Goal: Communication & Community: Participate in discussion

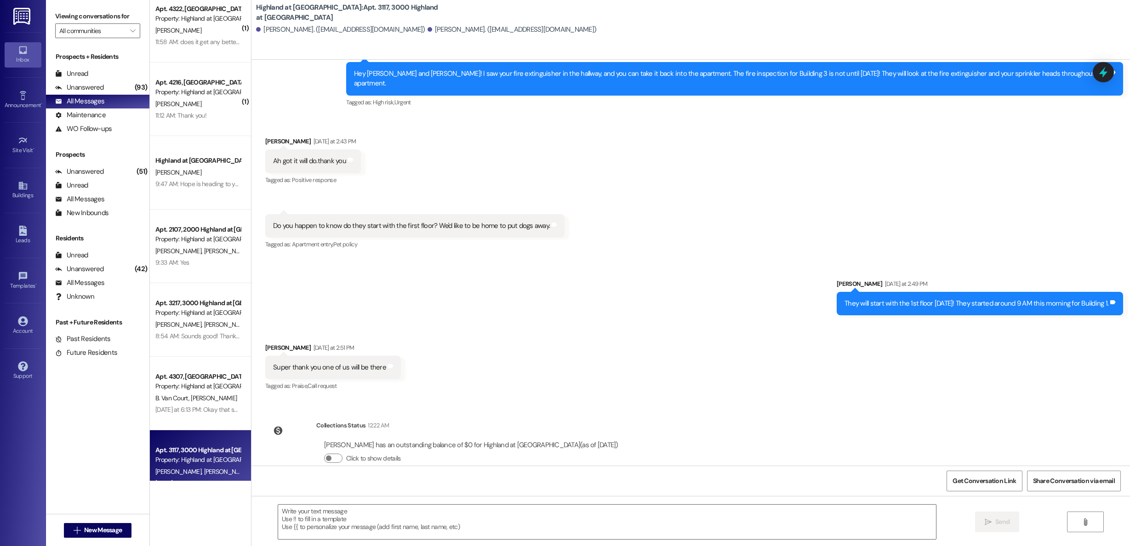
scroll to position [20, 0]
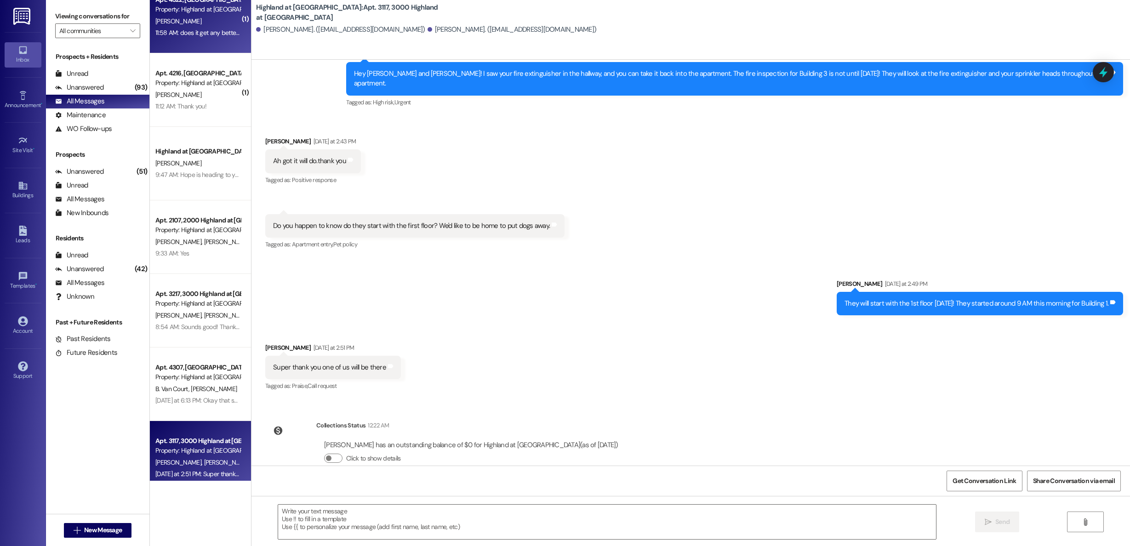
click at [187, 29] on div "11:58 AM: does it get any better than that? 😱🤪🍾🍾🍾 11:58 AM: does it get any bet…" at bounding box center [230, 33] width 150 height 8
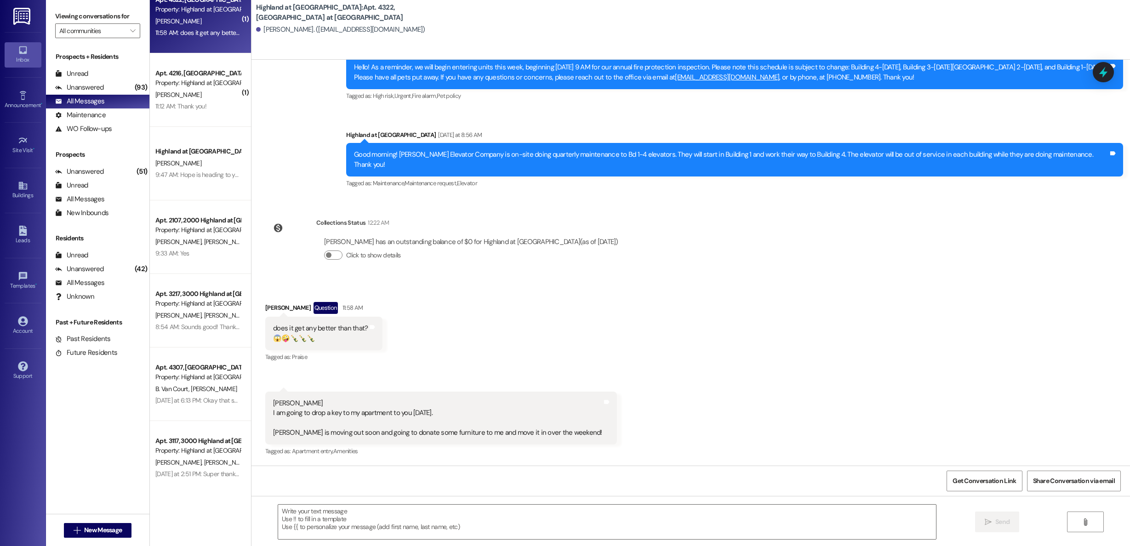
scroll to position [11143, 0]
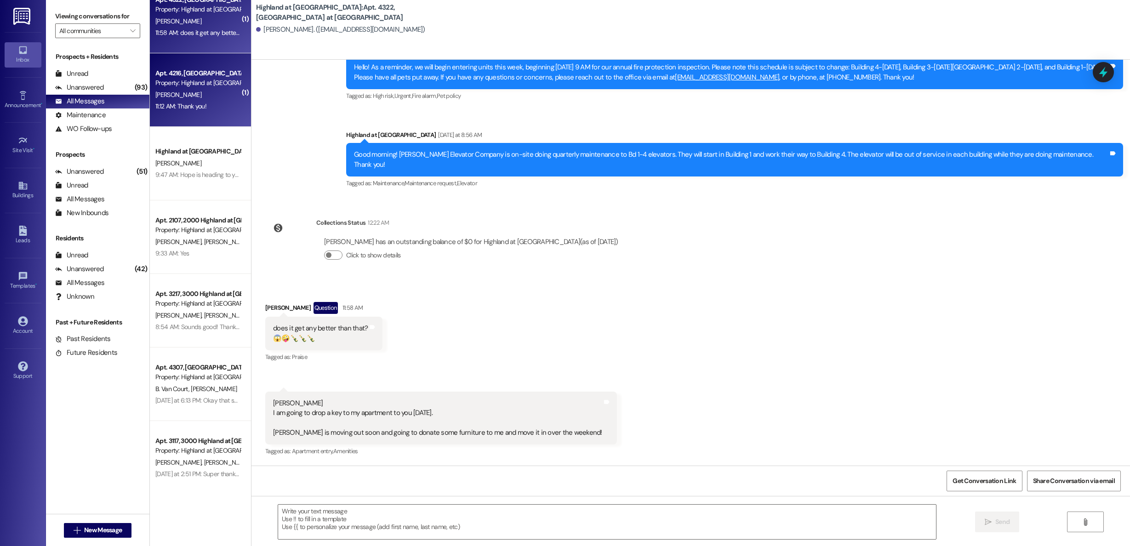
click at [158, 98] on span "[PERSON_NAME]" at bounding box center [178, 95] width 46 height 8
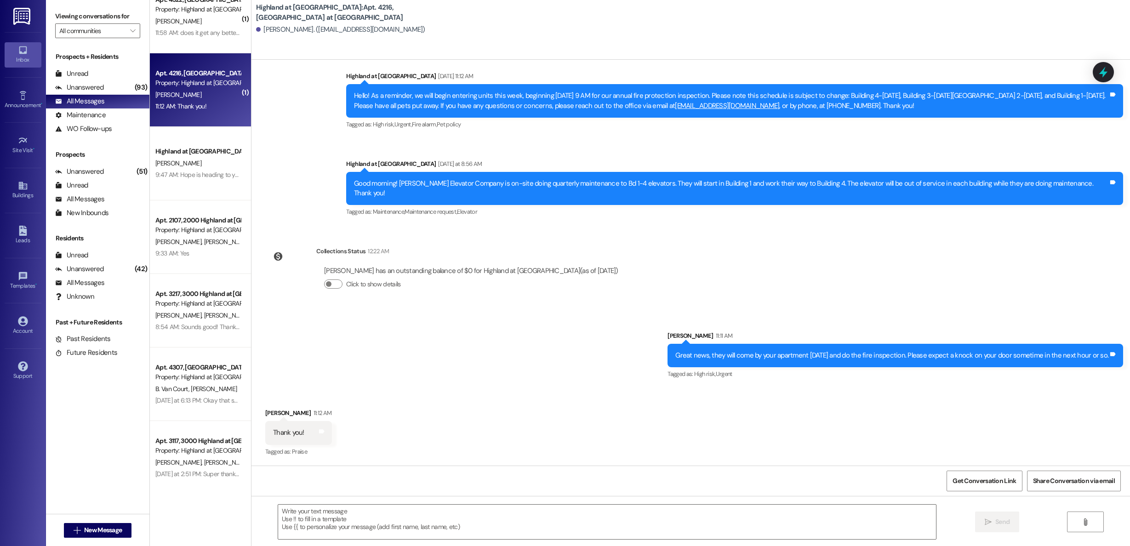
scroll to position [7552, 0]
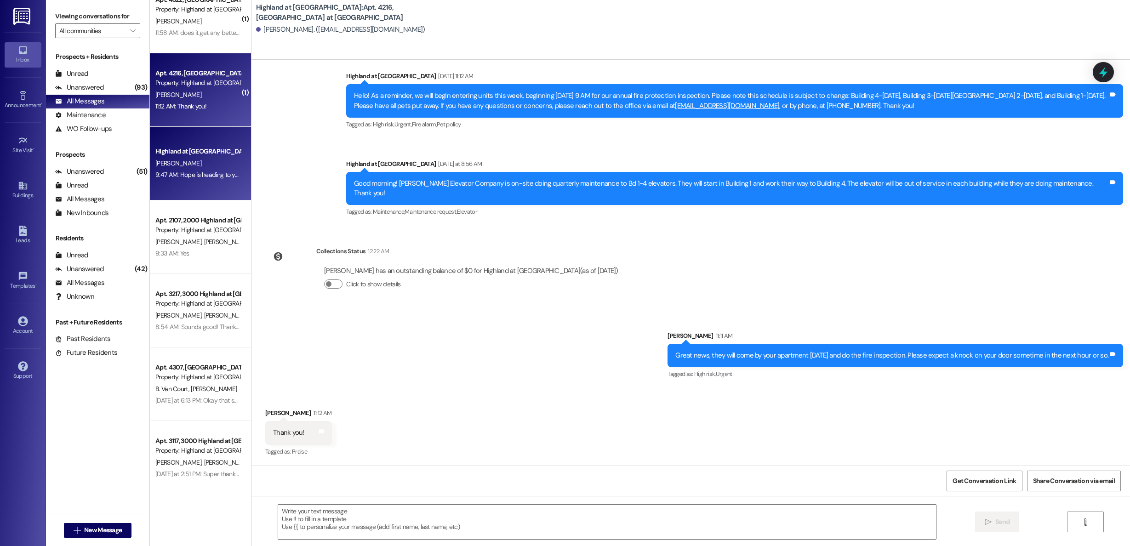
click at [169, 172] on div "9:47 AM: Hope is heading to your apartment with the guys. 9:47 AM: Hope is head…" at bounding box center [233, 175] width 156 height 8
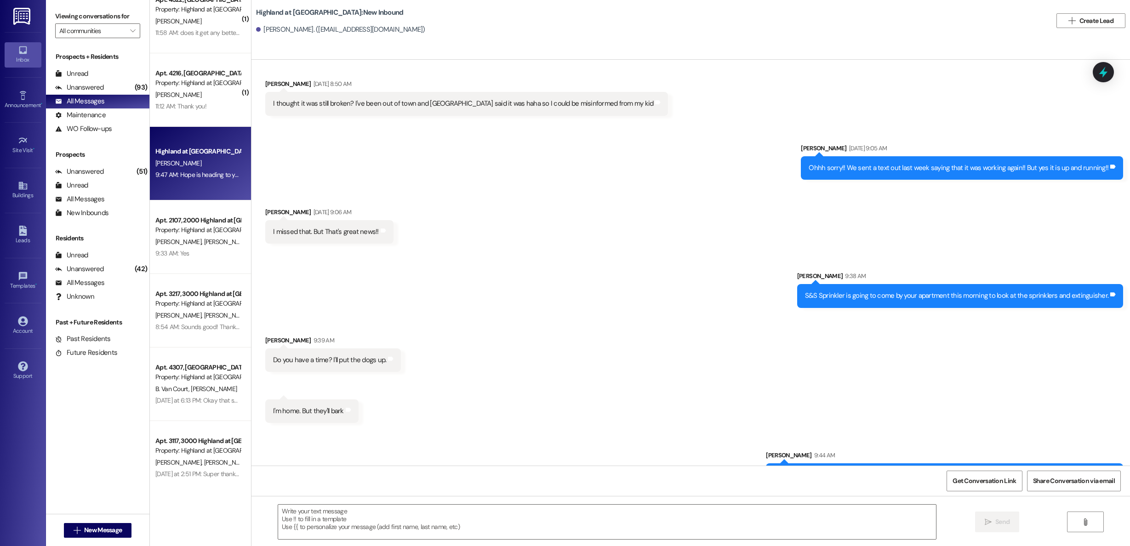
scroll to position [12795, 0]
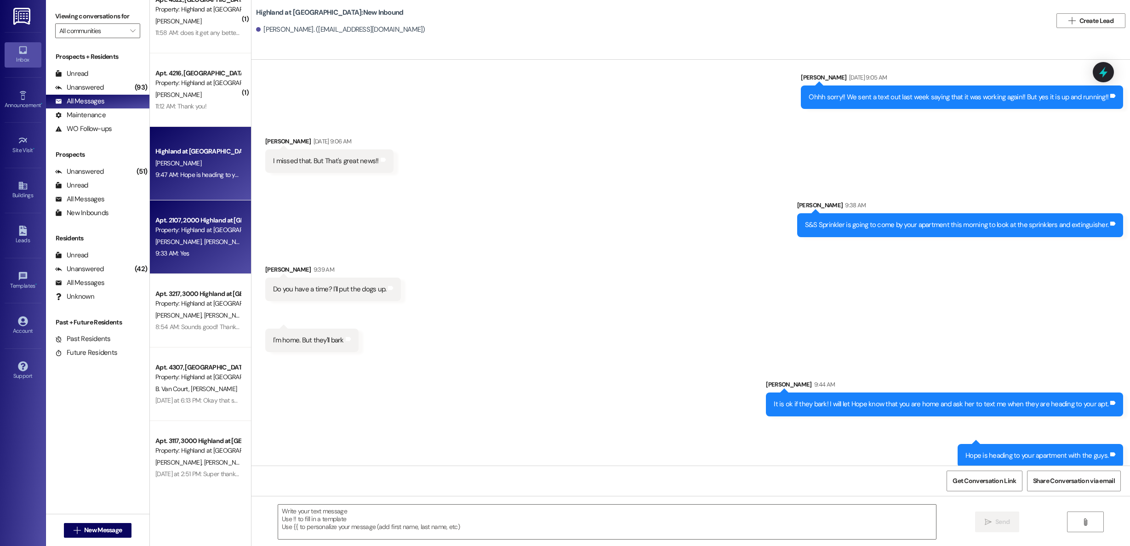
click at [193, 249] on div "9:33 AM: Yes 9:33 AM: Yes" at bounding box center [198, 253] width 87 height 11
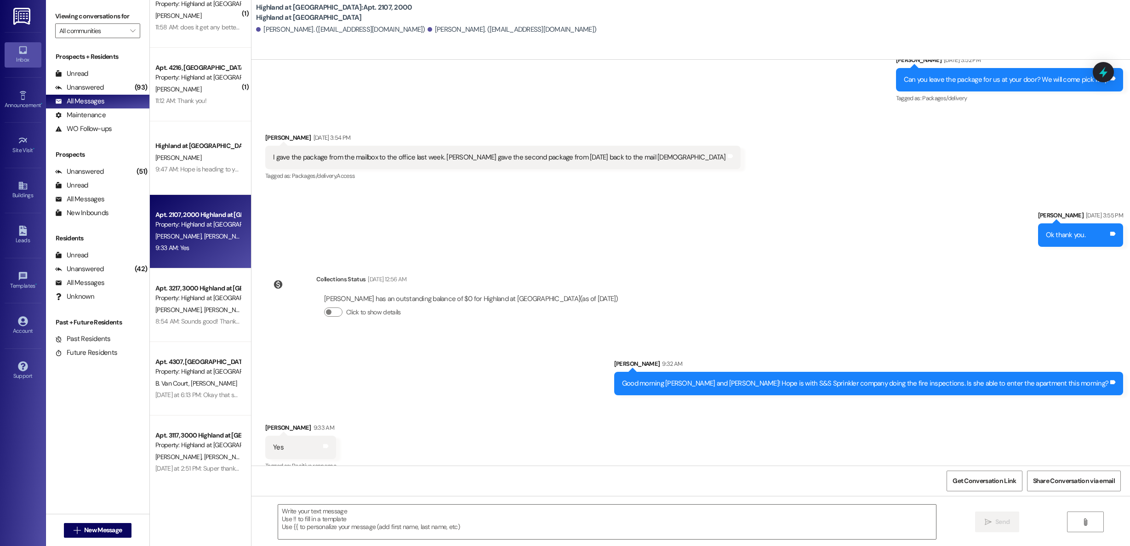
scroll to position [10868, 0]
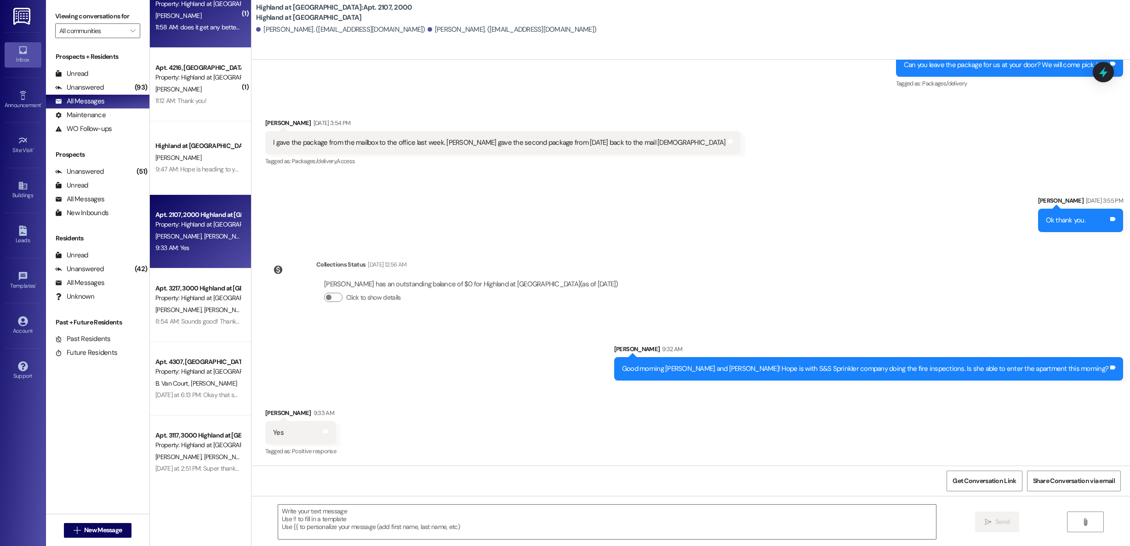
click at [210, 33] on div "11:58 AM: does it get any better than that? 😱🤪🍾🍾🍾 11:58 AM: does it get any bet…" at bounding box center [198, 27] width 87 height 11
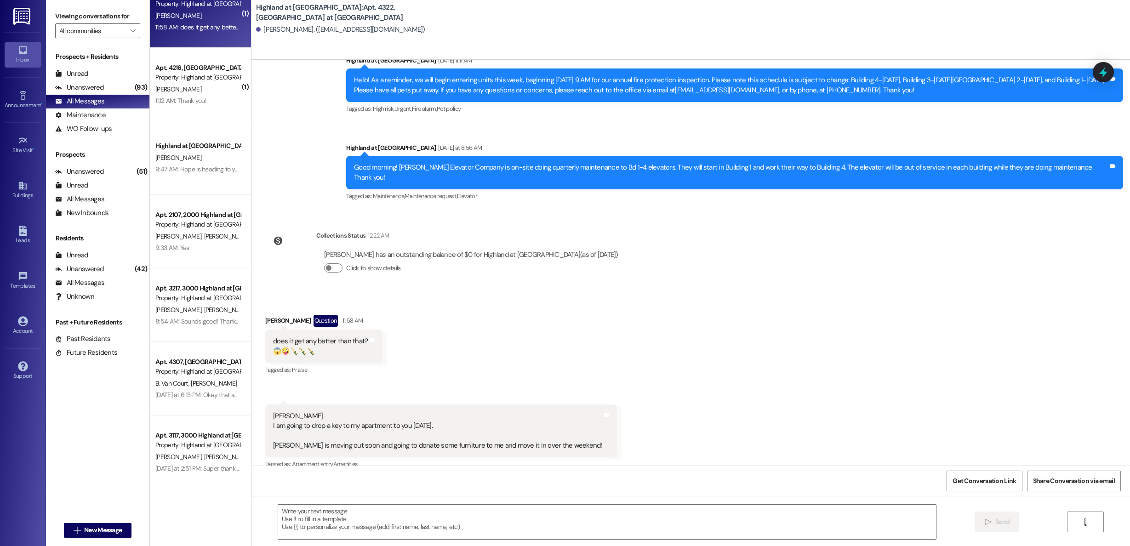
scroll to position [11142, 0]
